Goal: Entertainment & Leisure: Consume media (video, audio)

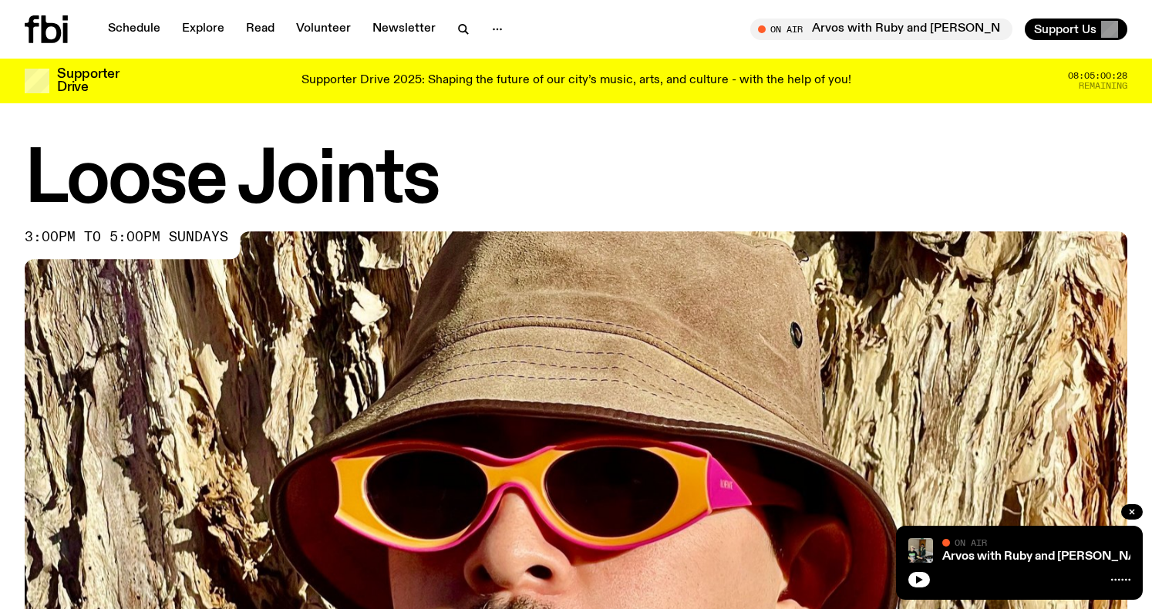
click at [51, 29] on icon at bounding box center [46, 29] width 43 height 28
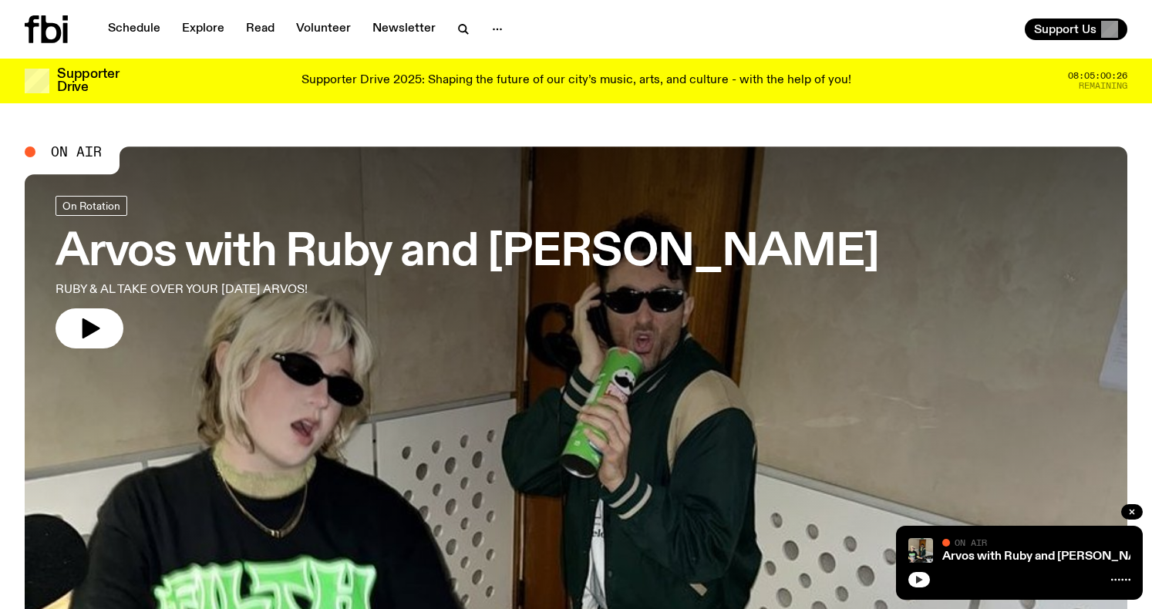
click at [923, 578] on icon "button" at bounding box center [918, 579] width 9 height 9
click at [1002, 558] on link "Arvos with Ruby and [PERSON_NAME]" at bounding box center [1050, 556] width 217 height 12
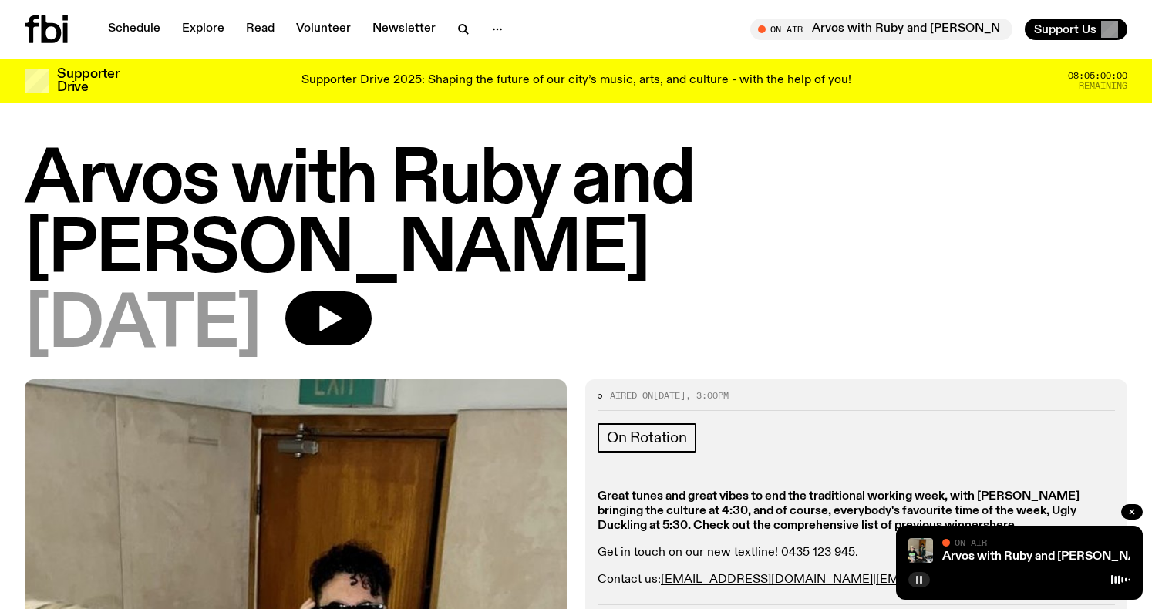
click at [44, 26] on icon at bounding box center [52, 29] width 20 height 28
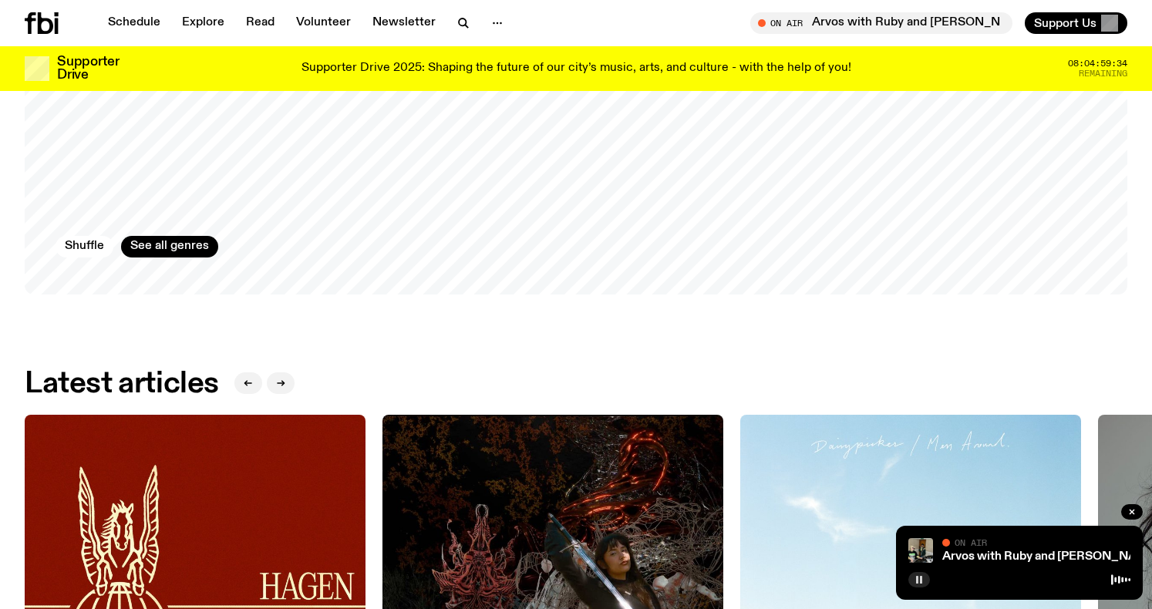
scroll to position [1363, 0]
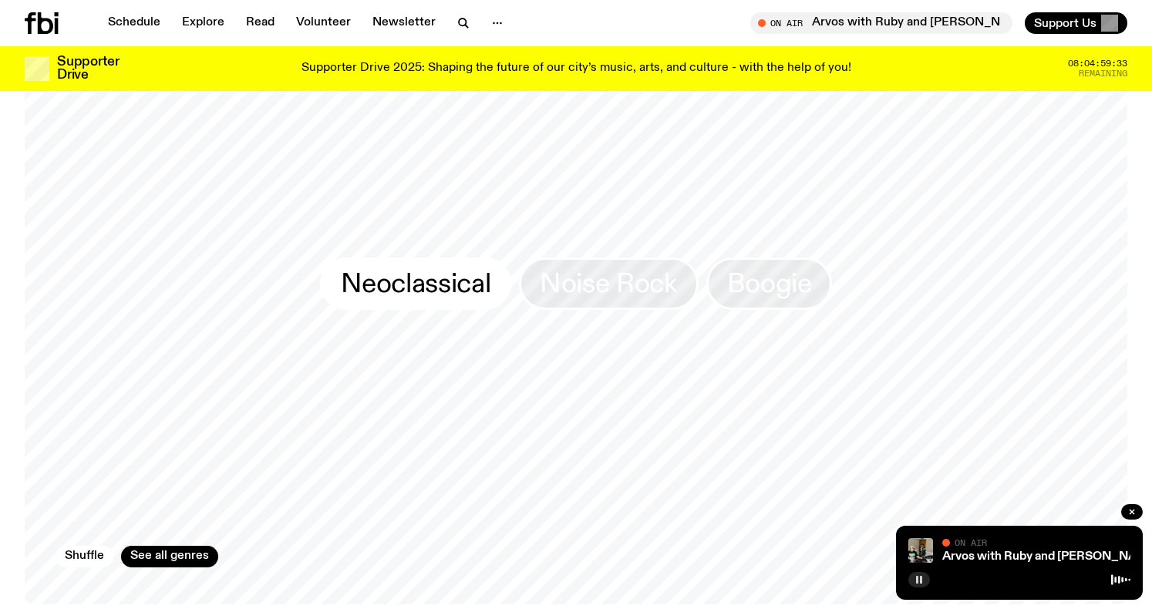
click at [459, 274] on span "Neoclassical" at bounding box center [416, 283] width 150 height 30
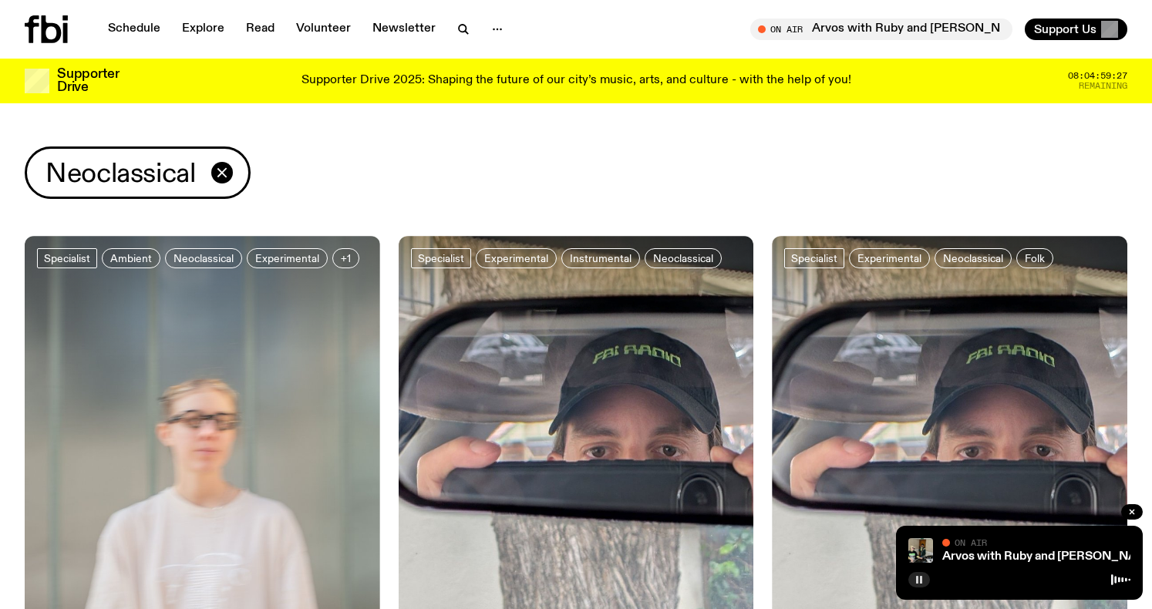
click at [49, 28] on icon at bounding box center [46, 29] width 43 height 28
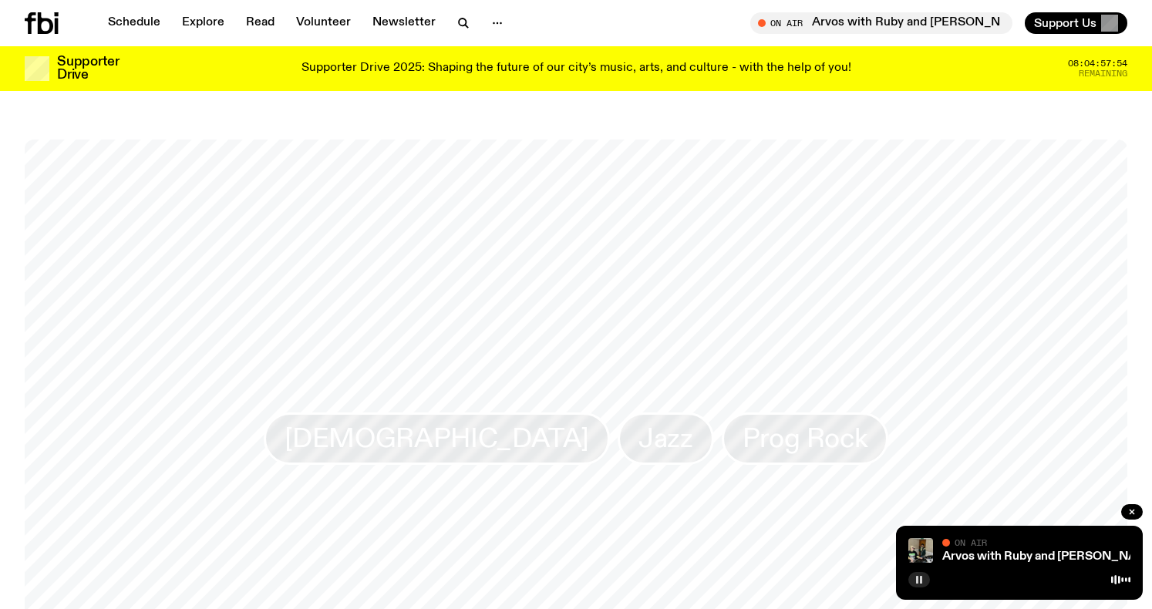
scroll to position [1341, 0]
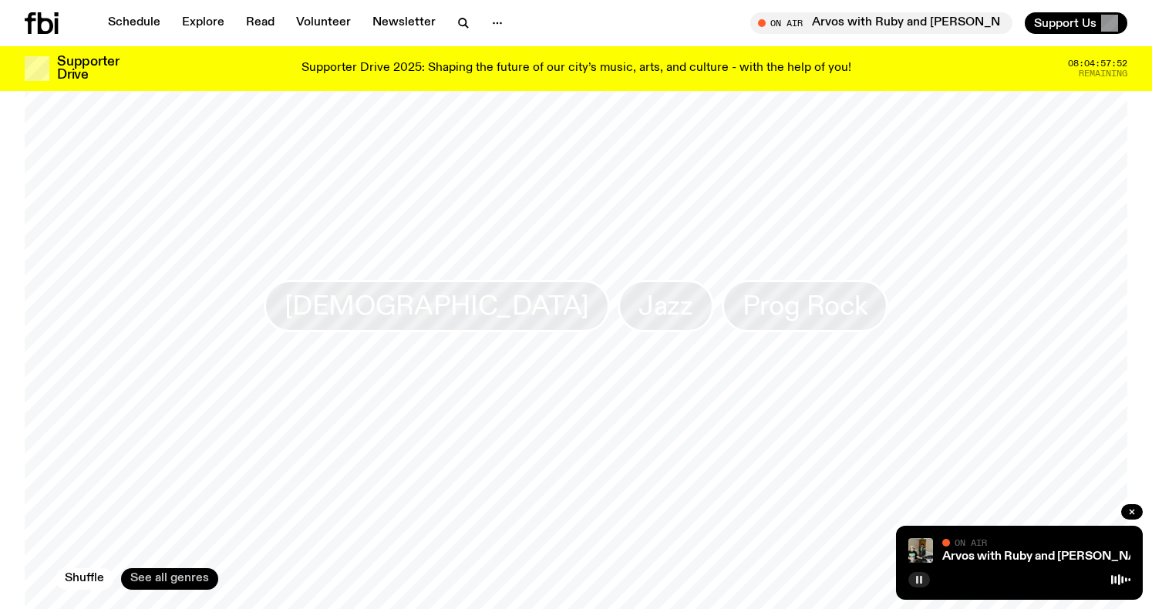
click at [183, 580] on link "See all genres" at bounding box center [169, 579] width 97 height 22
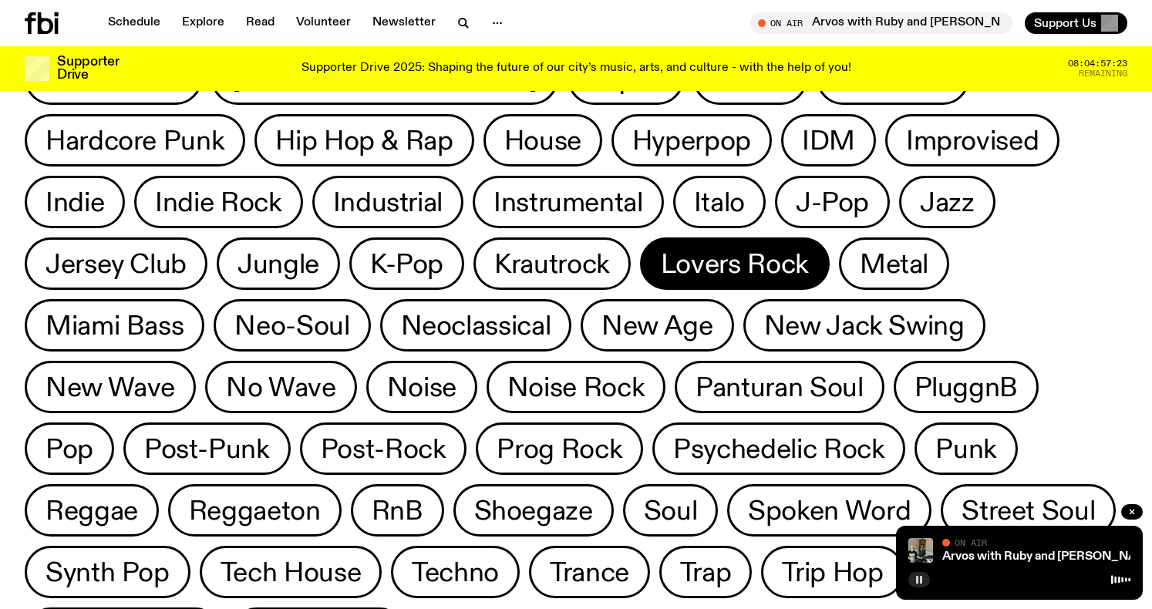
scroll to position [569, 0]
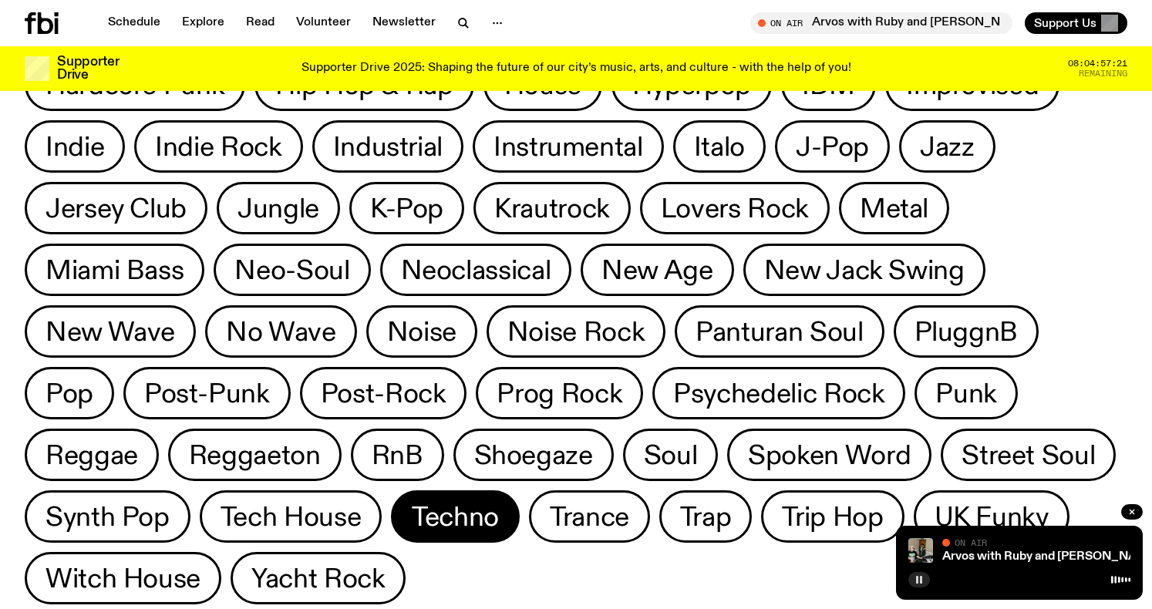
click at [412, 509] on span "Techno" at bounding box center [455, 517] width 87 height 30
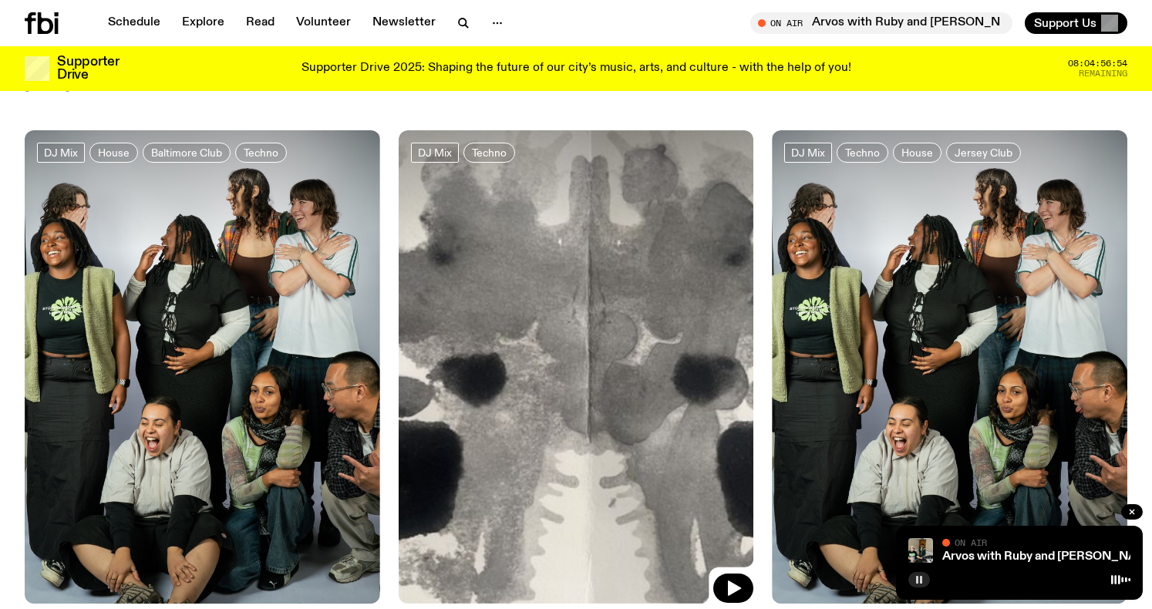
scroll to position [2429, 0]
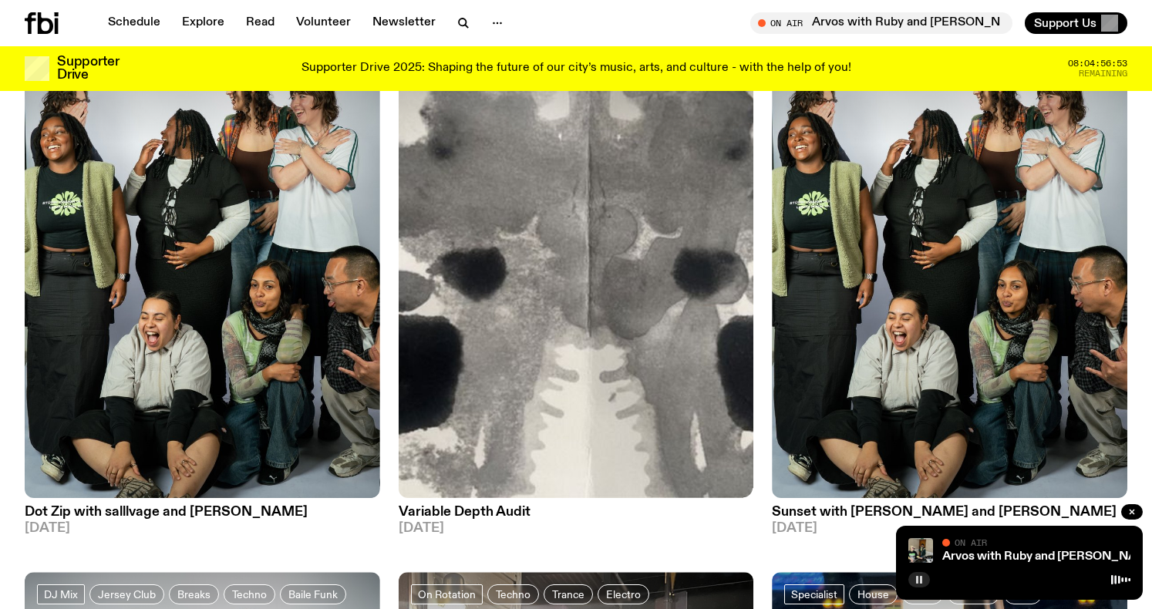
click at [499, 506] on h3 "Variable Depth Audit" at bounding box center [576, 512] width 355 height 13
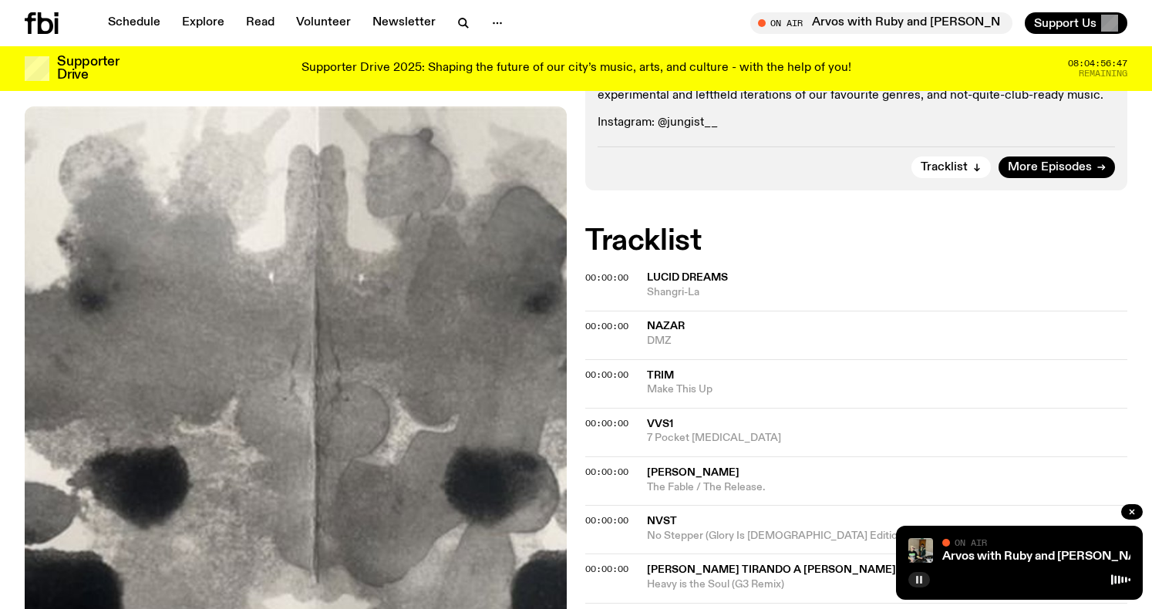
scroll to position [361, 0]
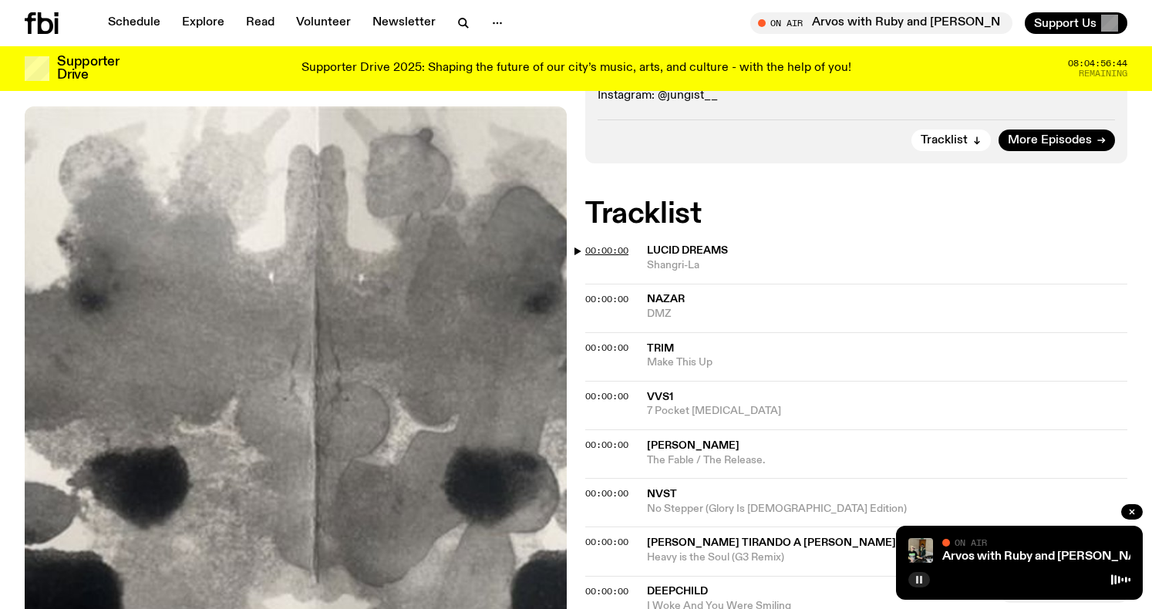
click at [614, 247] on span "00:00:00" at bounding box center [606, 250] width 43 height 12
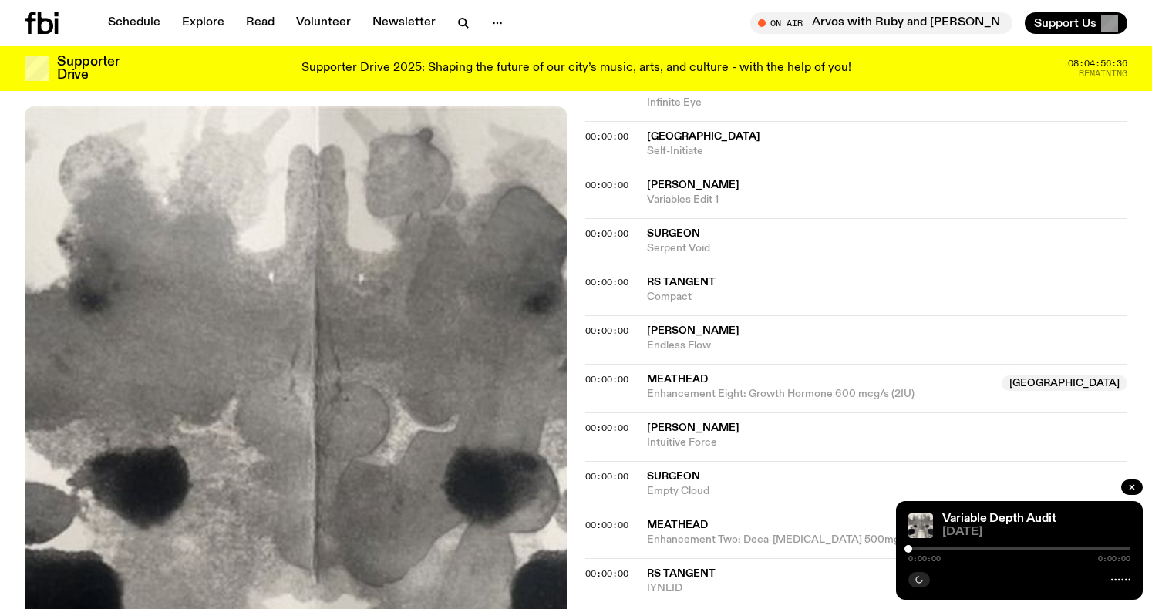
scroll to position [1130, 0]
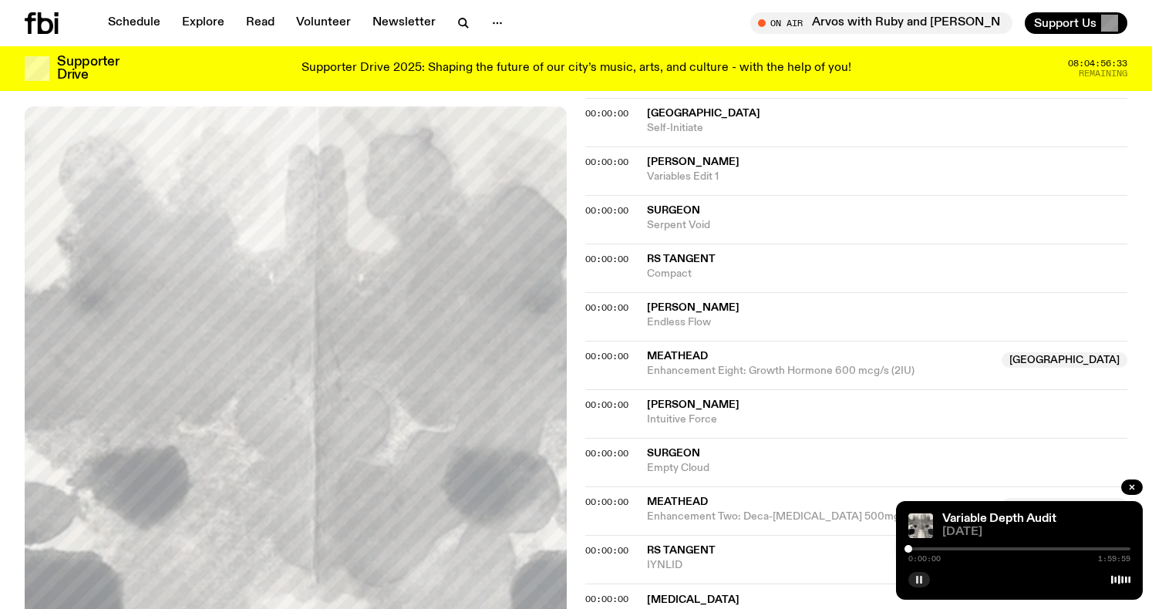
click at [920, 548] on div at bounding box center [1019, 548] width 222 height 3
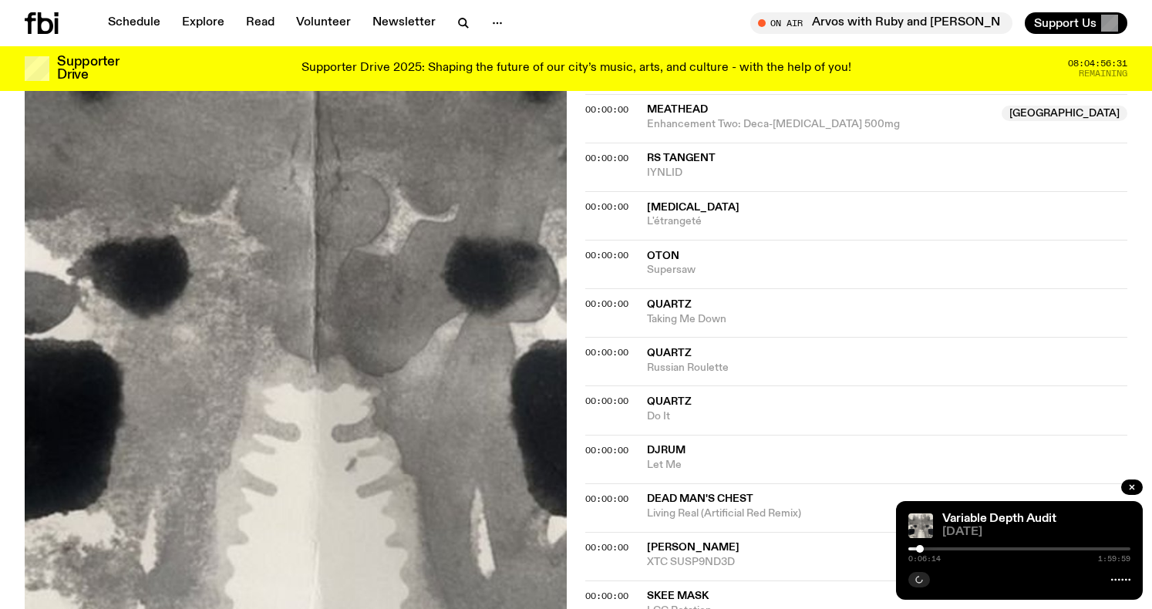
scroll to position [1704, 0]
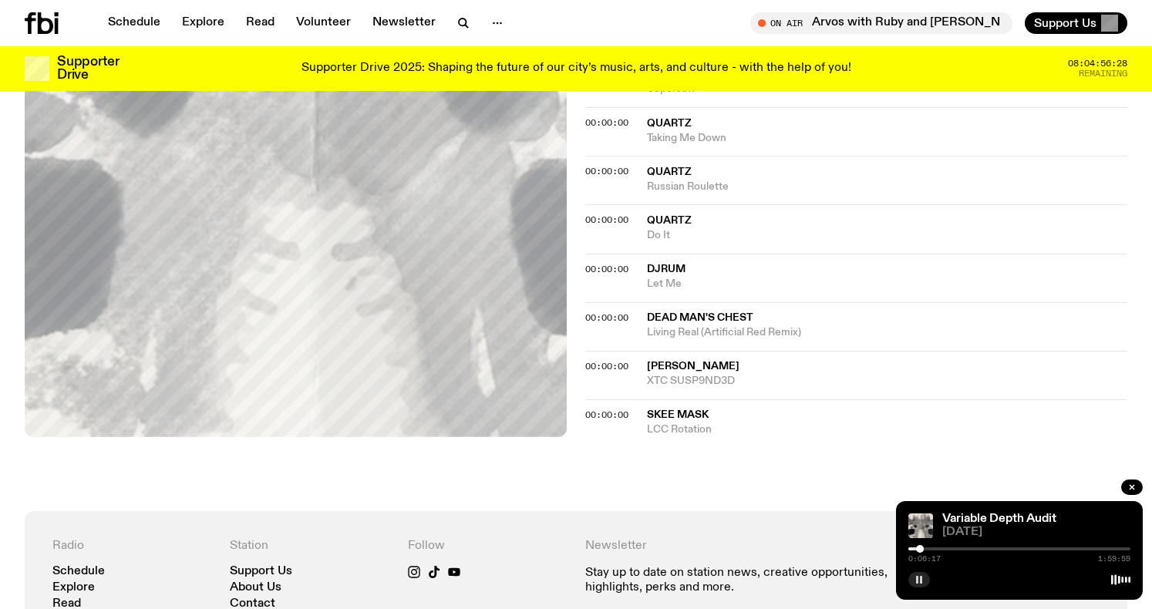
click at [939, 547] on div at bounding box center [1019, 548] width 222 height 3
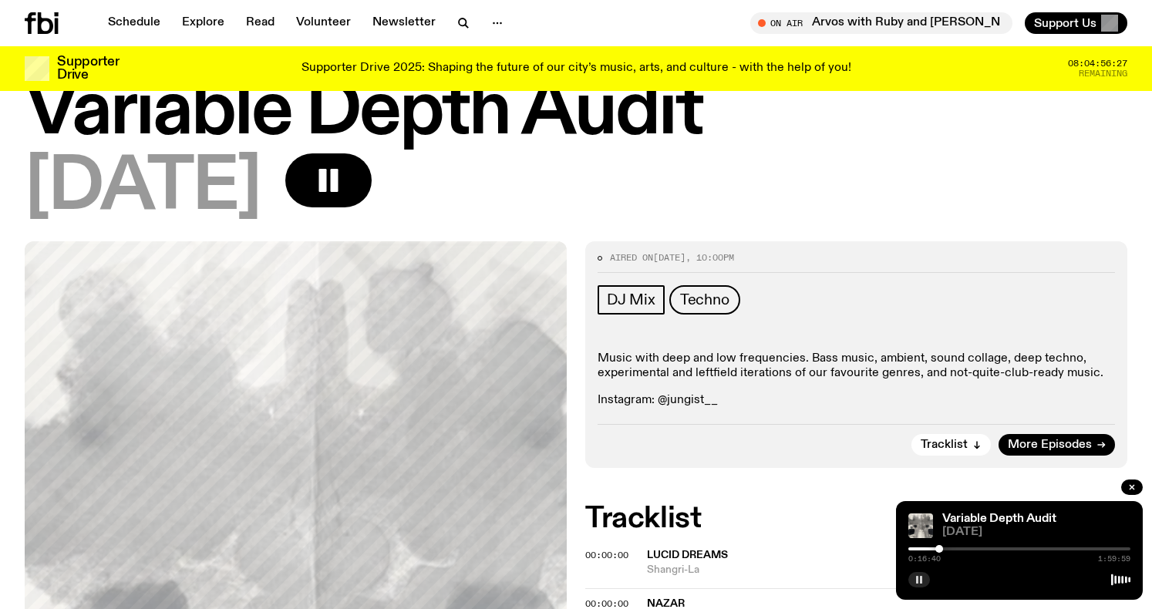
scroll to position [0, 0]
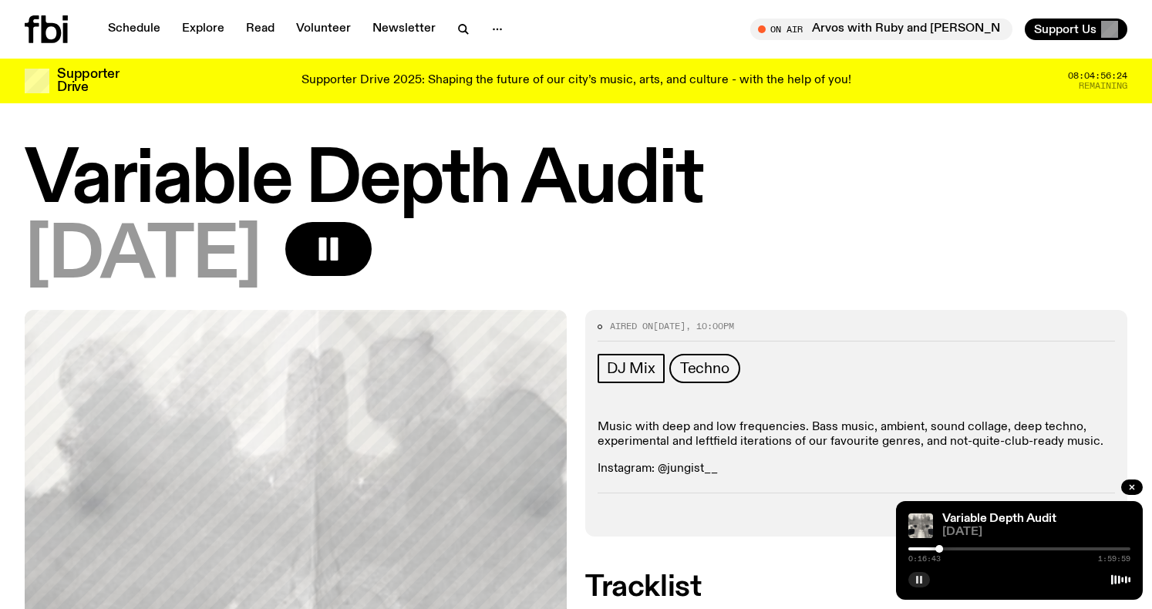
click at [972, 546] on div "0:16:43 1:59:59" at bounding box center [1019, 553] width 222 height 19
click at [972, 547] on div "0:16:45 1:59:59" at bounding box center [1019, 553] width 222 height 19
click at [973, 548] on div at bounding box center [1019, 548] width 222 height 3
click at [55, 28] on icon at bounding box center [46, 29] width 43 height 28
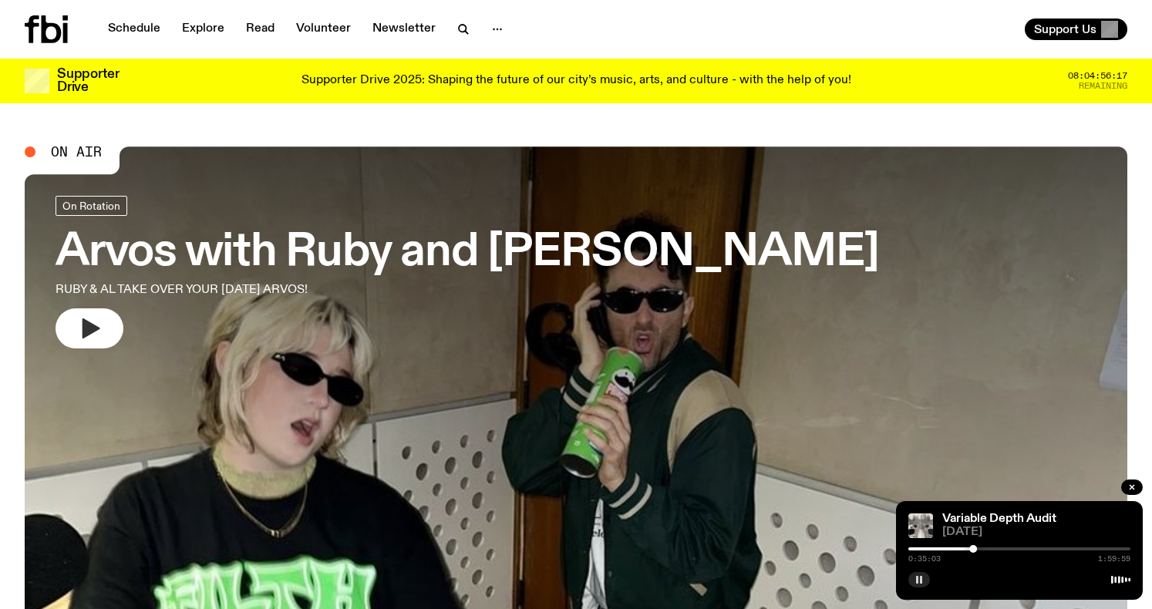
click at [86, 337] on icon "button" at bounding box center [89, 328] width 25 height 25
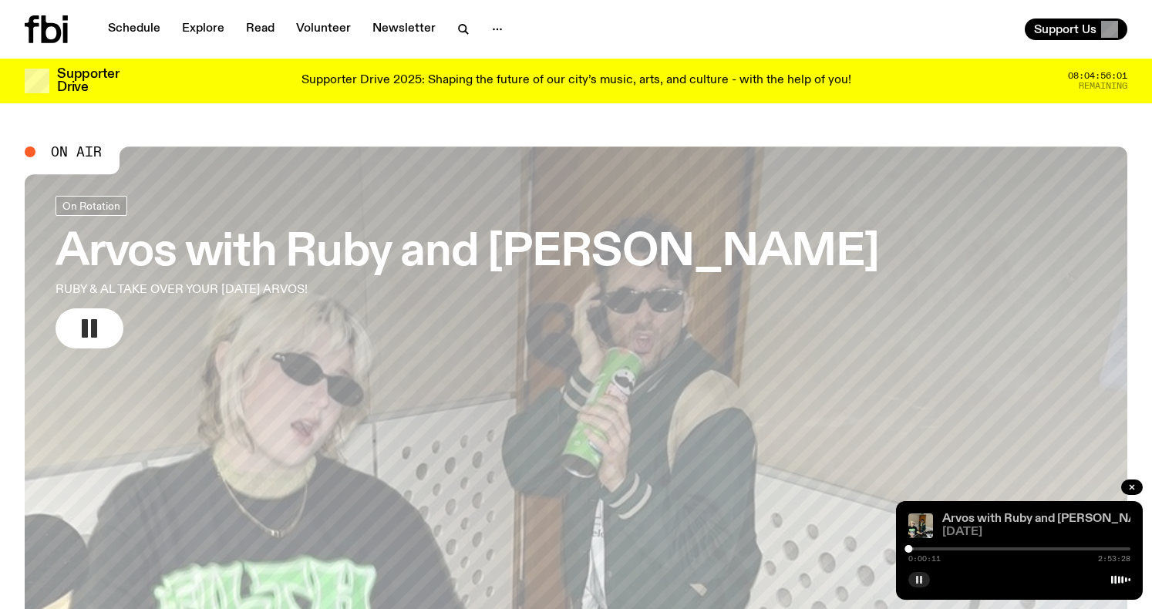
click at [975, 515] on link "Arvos with Ruby and [PERSON_NAME]" at bounding box center [1050, 519] width 217 height 12
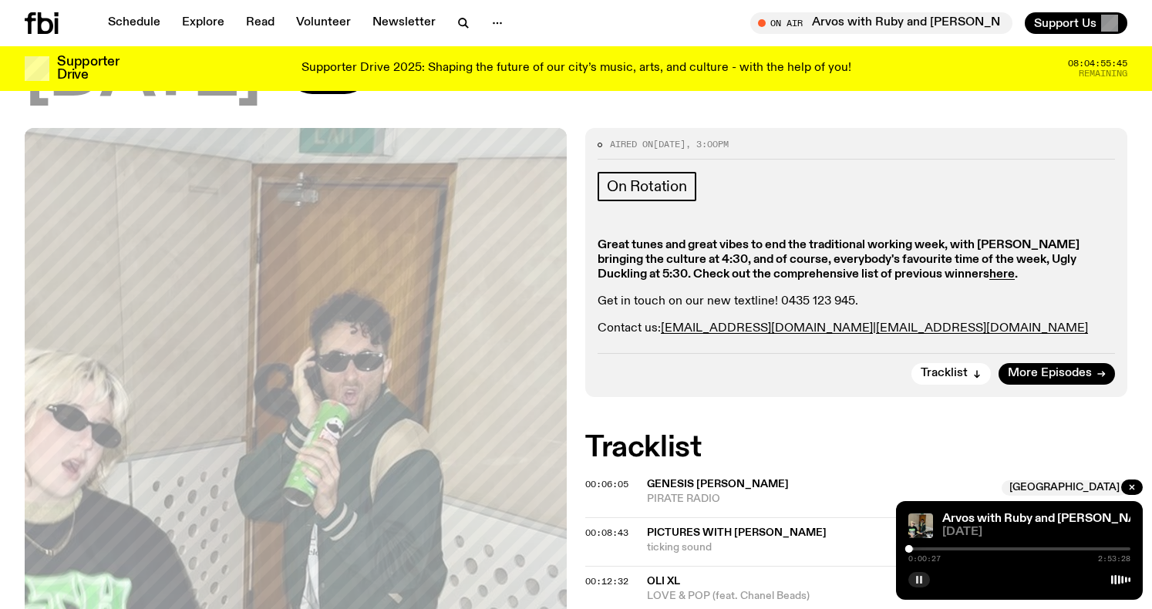
scroll to position [1738, 0]
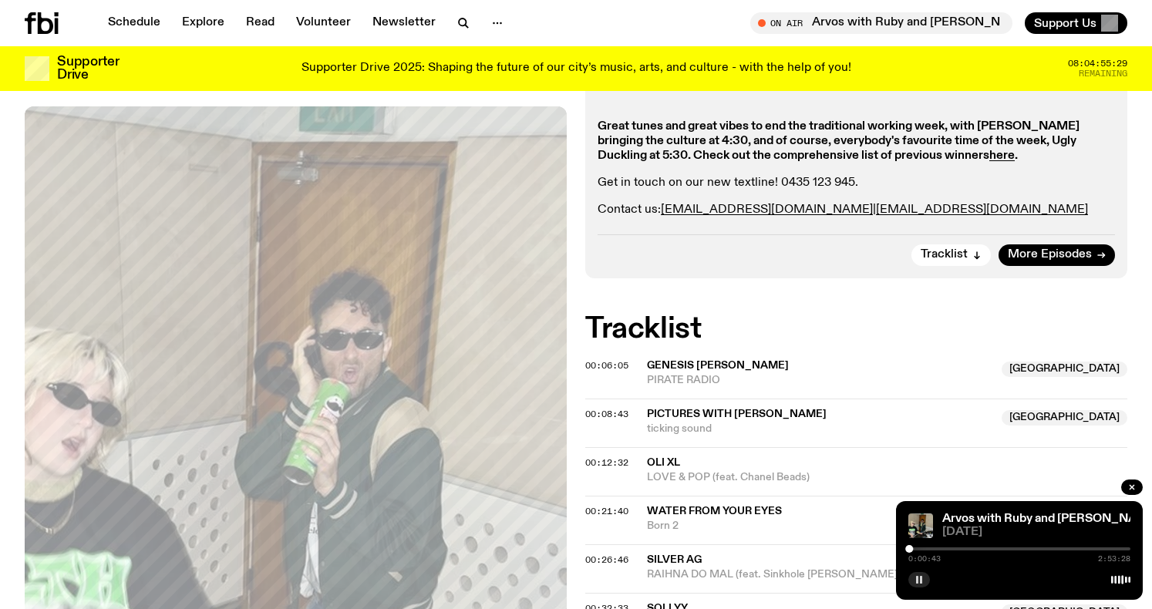
scroll to position [0, 0]
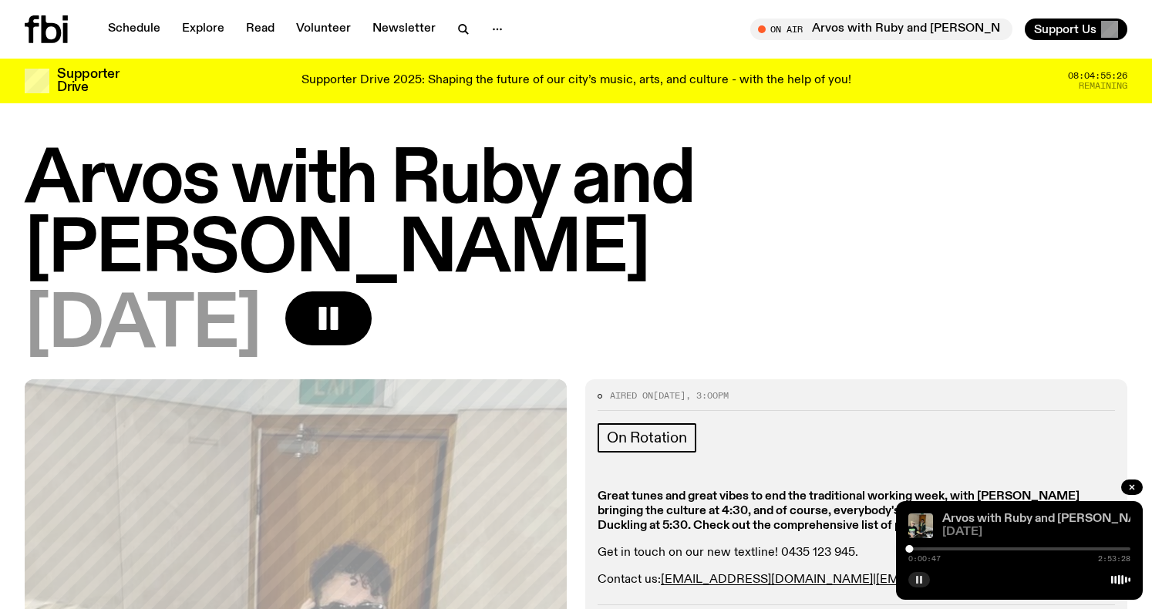
click at [984, 516] on link "Arvos with Ruby and [PERSON_NAME]" at bounding box center [1050, 519] width 217 height 12
click at [46, 22] on icon at bounding box center [46, 29] width 43 height 28
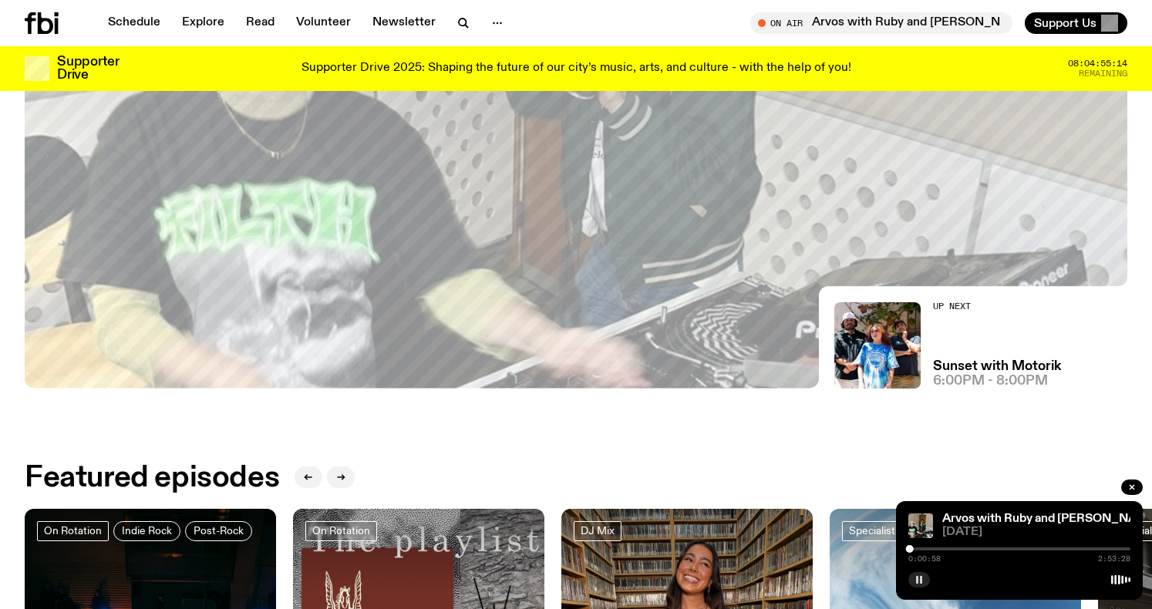
scroll to position [310, 0]
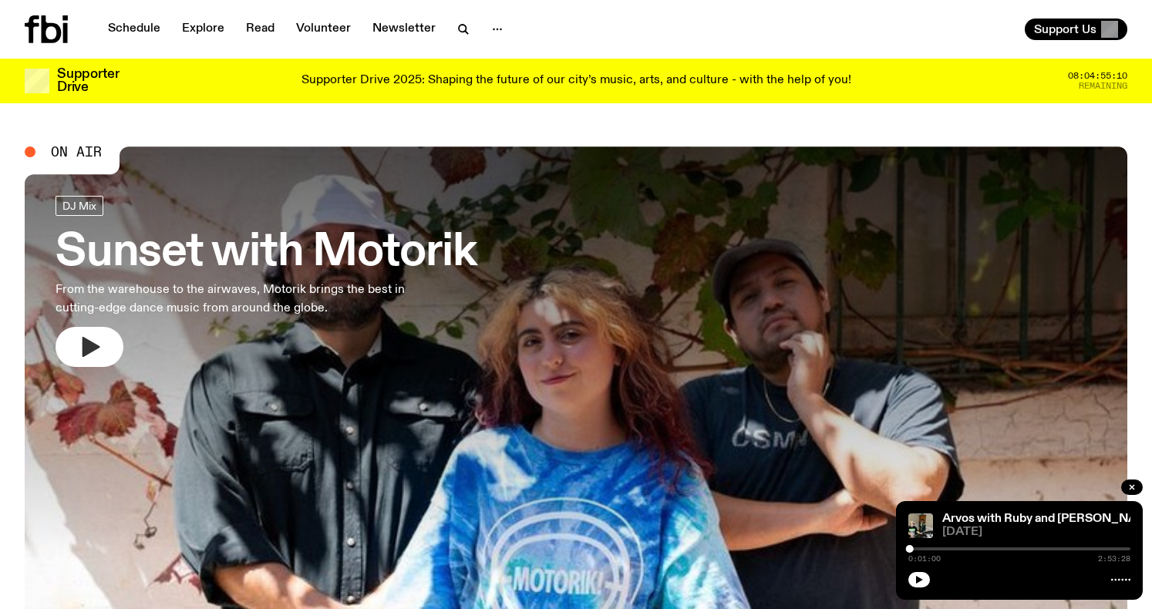
click at [86, 350] on icon "button" at bounding box center [91, 347] width 18 height 20
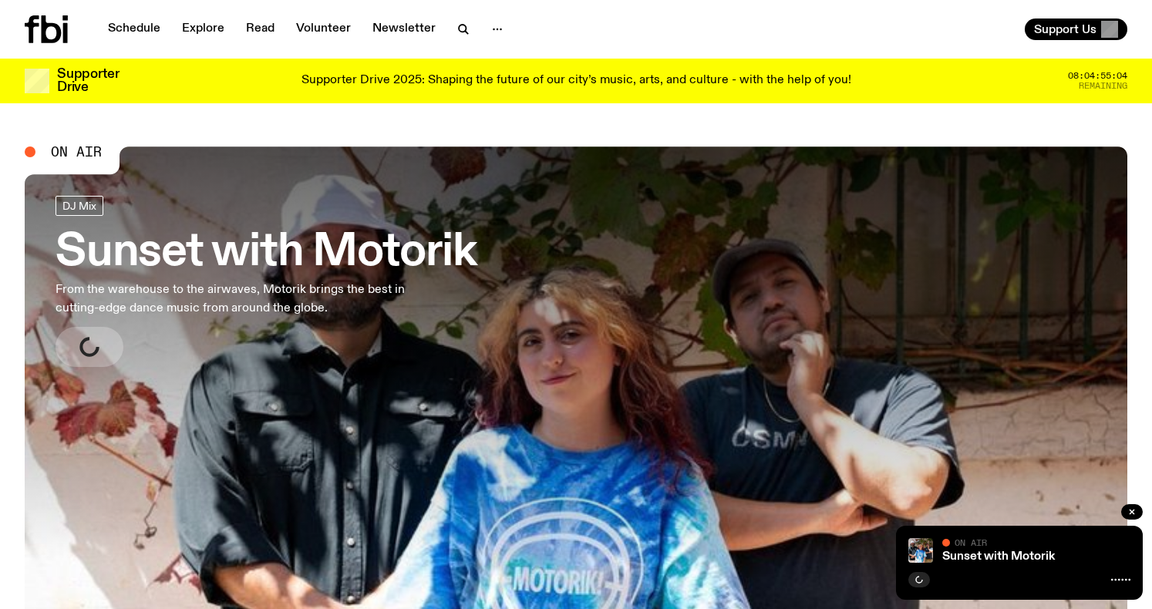
click at [352, 247] on h3 "Sunset with Motorik" at bounding box center [266, 252] width 420 height 43
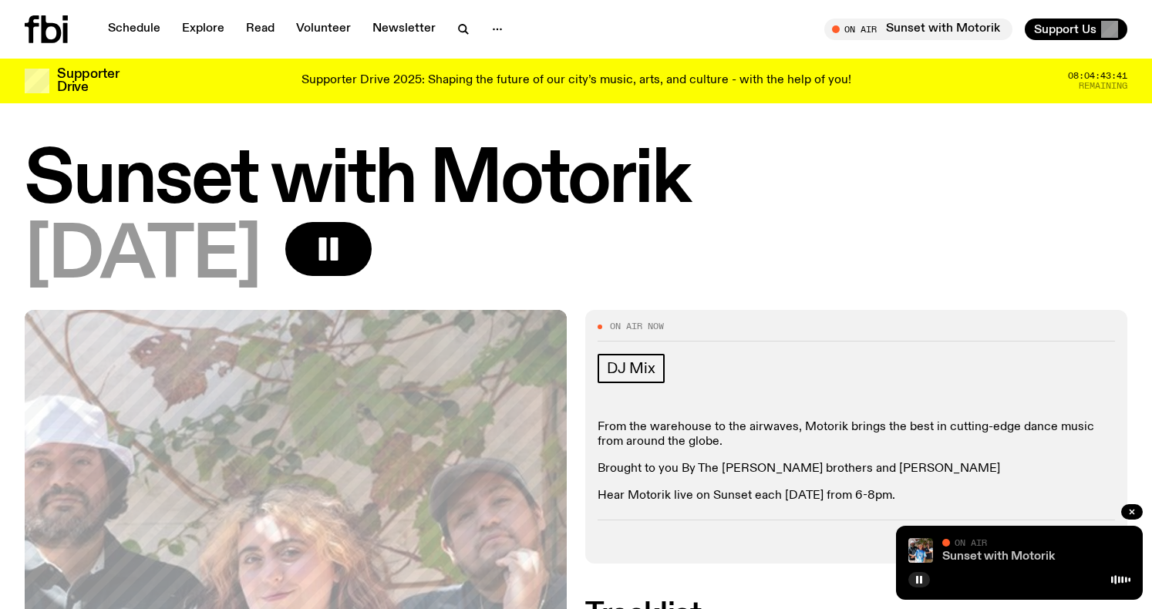
click at [988, 560] on link "Sunset with Motorik" at bounding box center [998, 556] width 113 height 12
click at [923, 577] on icon "button" at bounding box center [918, 579] width 9 height 9
